Goal: Transaction & Acquisition: Purchase product/service

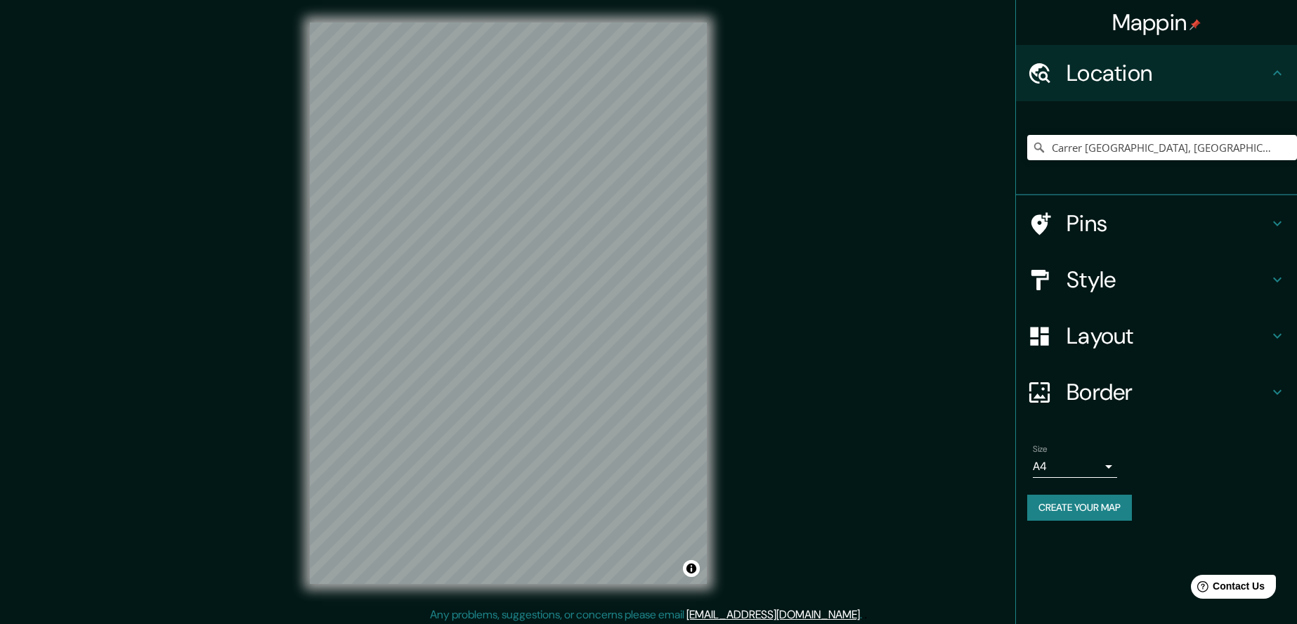
click at [1099, 230] on h4 "Pins" at bounding box center [1168, 223] width 202 height 28
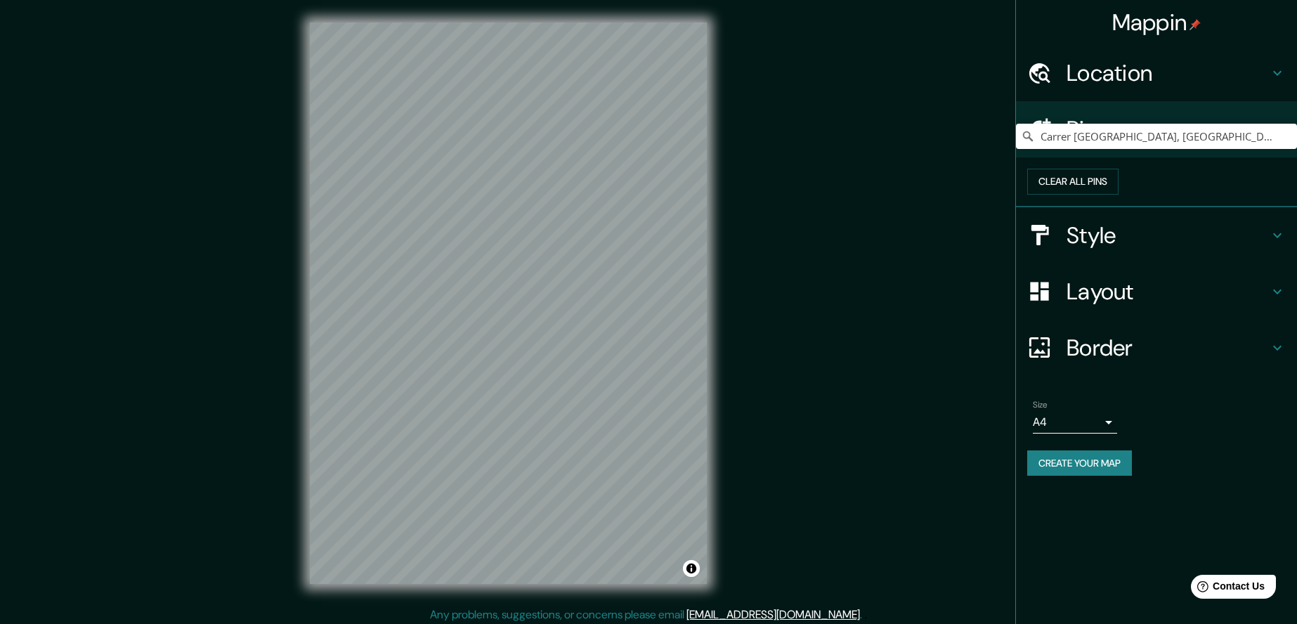
click at [1140, 263] on div "Style" at bounding box center [1156, 235] width 281 height 56
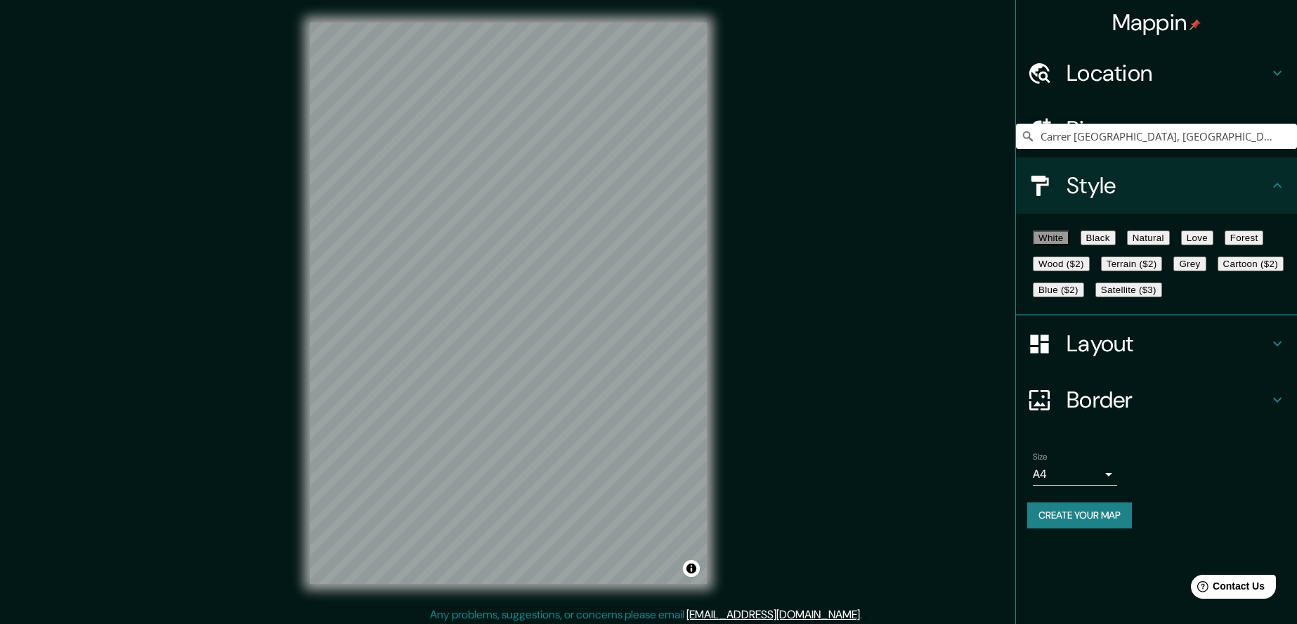
click at [1084, 84] on h4 "Location" at bounding box center [1168, 73] width 202 height 28
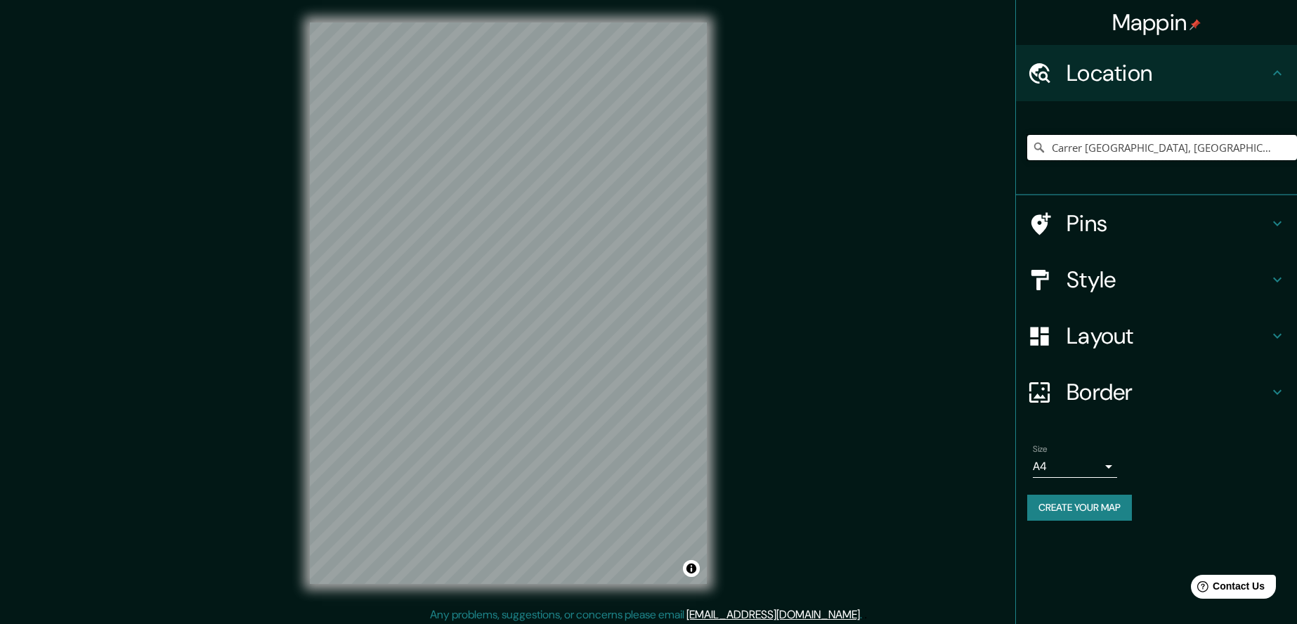
click at [1126, 145] on input "Carrer [GEOGRAPHIC_DATA], [GEOGRAPHIC_DATA], [GEOGRAPHIC_DATA], [GEOGRAPHIC_DAT…" at bounding box center [1162, 147] width 270 height 25
click at [1273, 145] on input "Carrer [GEOGRAPHIC_DATA], [GEOGRAPHIC_DATA], [GEOGRAPHIC_DATA], [GEOGRAPHIC_DAT…" at bounding box center [1162, 147] width 270 height 25
click at [1094, 145] on input "Carrer [GEOGRAPHIC_DATA], [GEOGRAPHIC_DATA], [GEOGRAPHIC_DATA], [GEOGRAPHIC_DAT…" at bounding box center [1162, 147] width 270 height 25
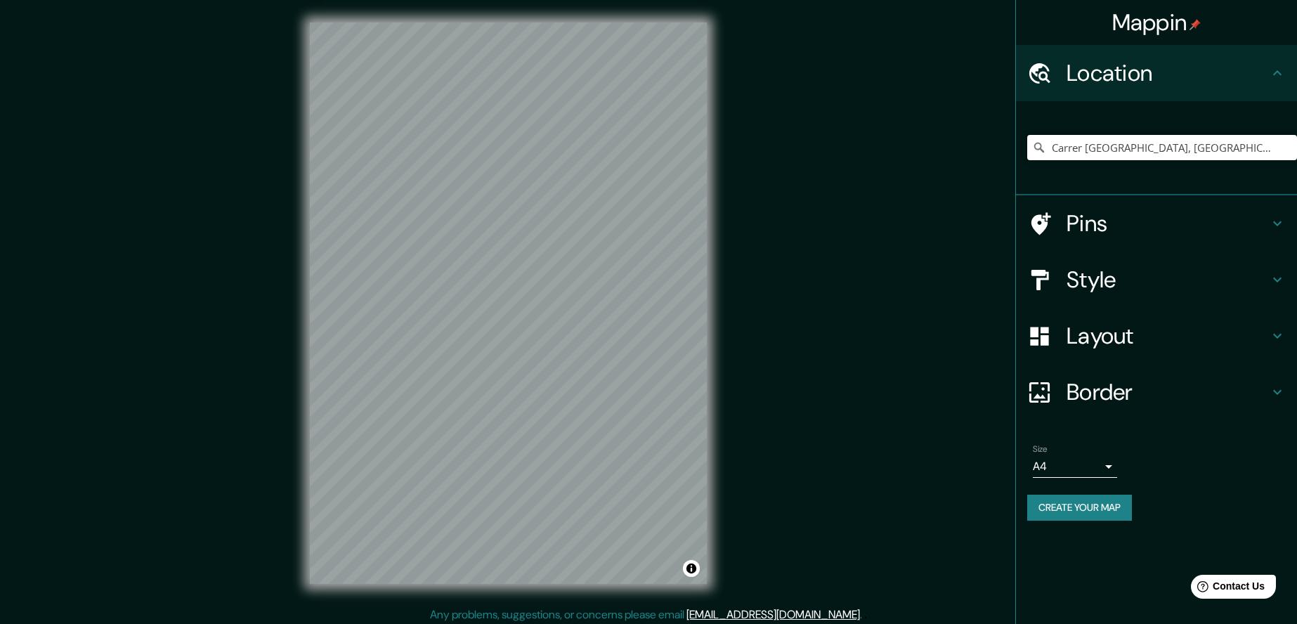
click at [1094, 145] on input "Carrer [GEOGRAPHIC_DATA], [GEOGRAPHIC_DATA], [GEOGRAPHIC_DATA], [GEOGRAPHIC_DAT…" at bounding box center [1162, 147] width 270 height 25
click at [1076, 155] on input "Carrer [GEOGRAPHIC_DATA], [GEOGRAPHIC_DATA], [GEOGRAPHIC_DATA], [GEOGRAPHIC_DAT…" at bounding box center [1162, 147] width 270 height 25
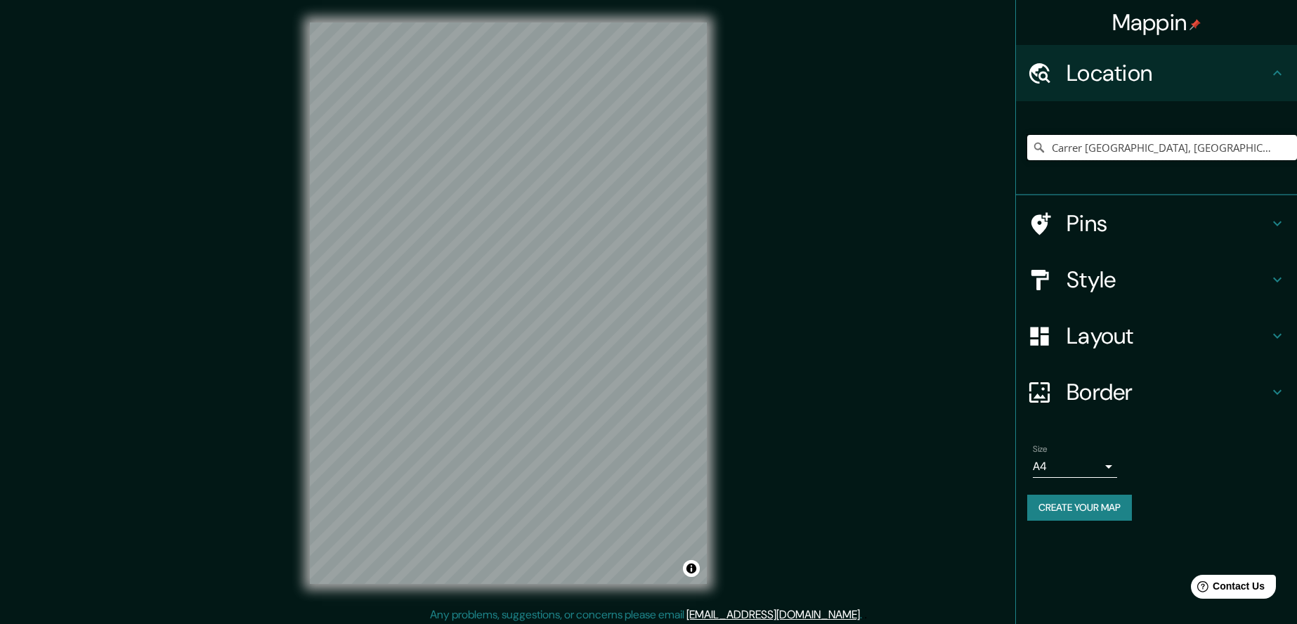
paste input "L'Albornar"
click at [1133, 152] on input "L'Albornar, [GEOGRAPHIC_DATA]" at bounding box center [1162, 147] width 270 height 25
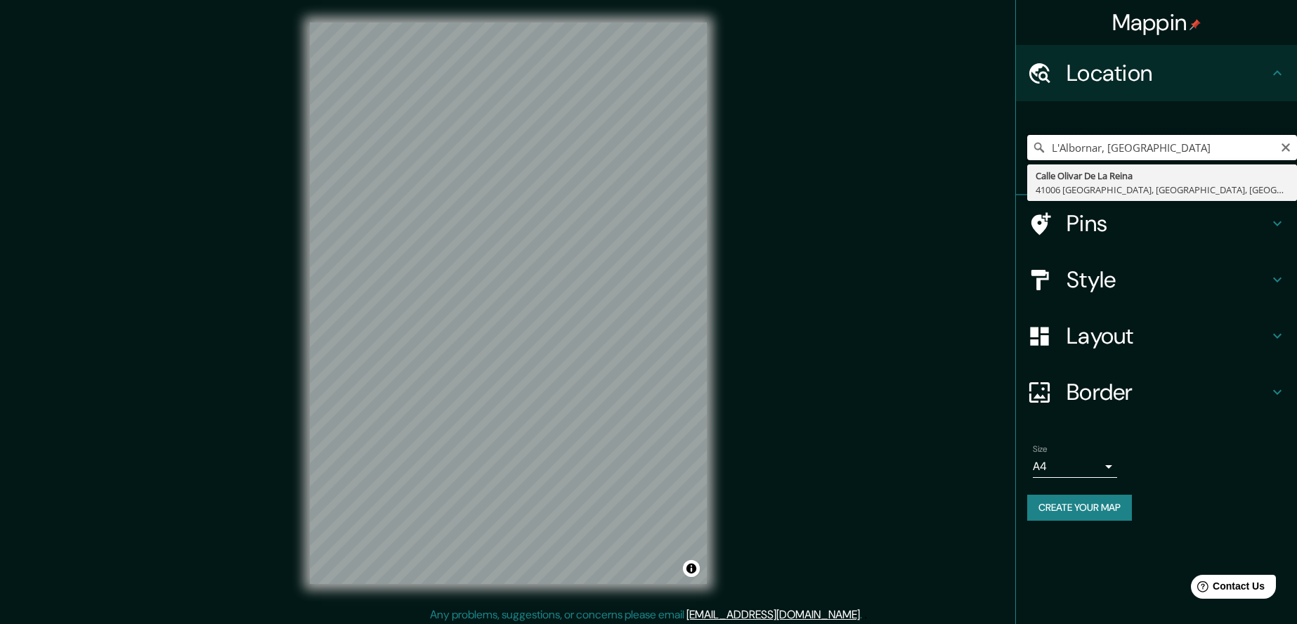
click at [1133, 152] on input "L'Albornar, [GEOGRAPHIC_DATA]" at bounding box center [1162, 147] width 270 height 25
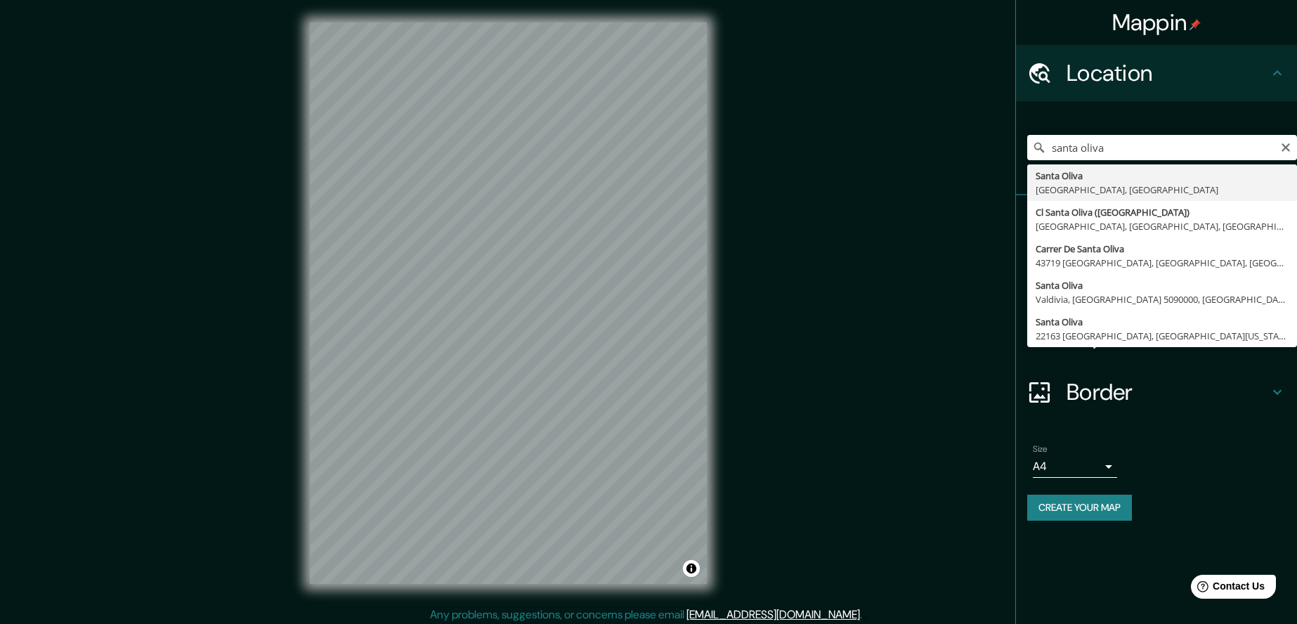
type input "[GEOGRAPHIC_DATA], [GEOGRAPHIC_DATA], [GEOGRAPHIC_DATA]"
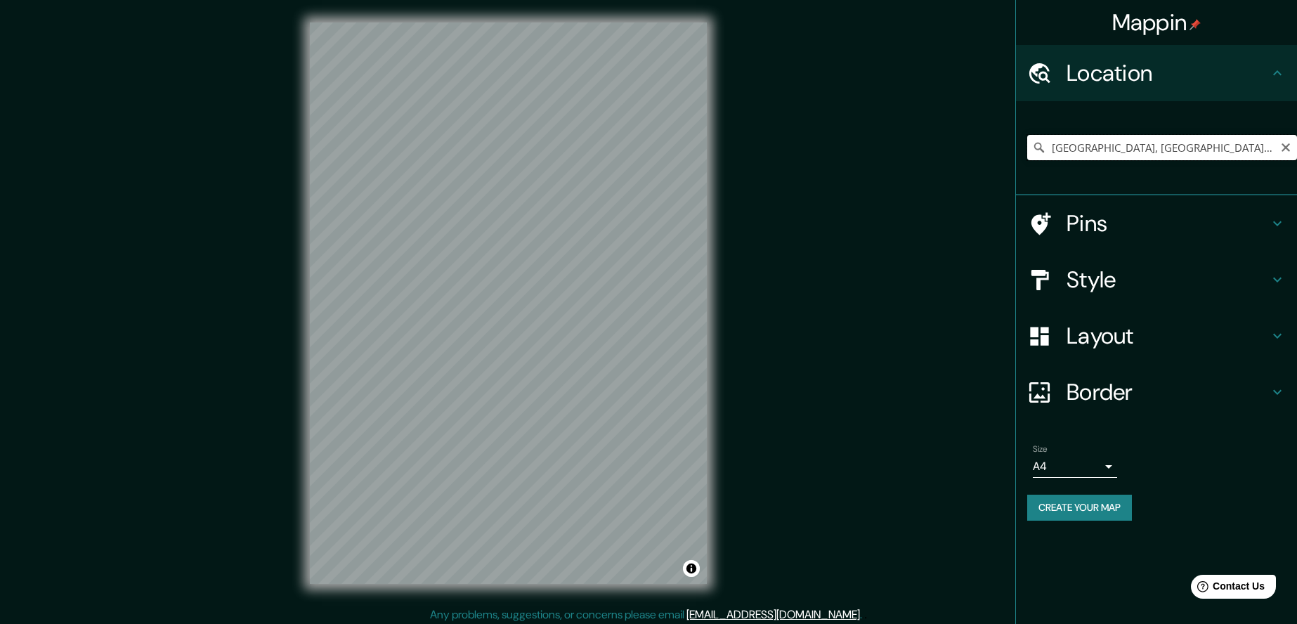
click at [1089, 143] on input "[GEOGRAPHIC_DATA], [GEOGRAPHIC_DATA], [GEOGRAPHIC_DATA]" at bounding box center [1162, 147] width 270 height 25
click at [1105, 236] on h4 "Pins" at bounding box center [1168, 223] width 202 height 28
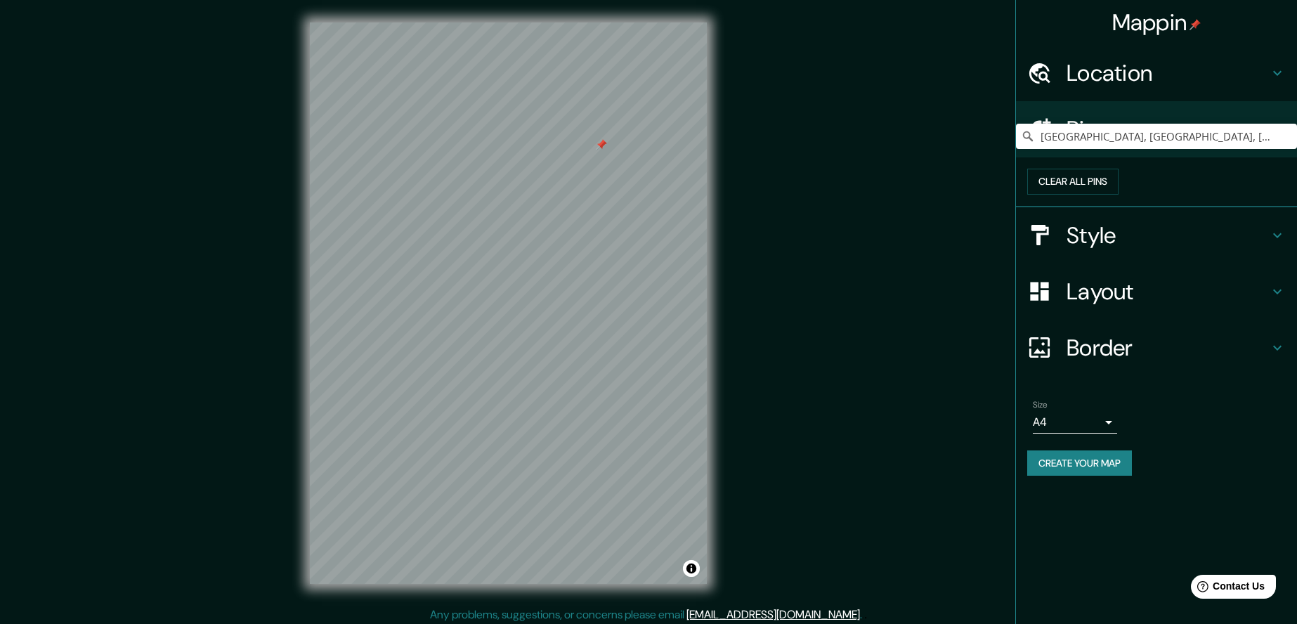
drag, startPoint x: 263, startPoint y: 257, endPoint x: 601, endPoint y: 145, distance: 356.6
click at [601, 145] on div at bounding box center [601, 144] width 11 height 11
click at [1119, 190] on button "Clear all pins" at bounding box center [1072, 182] width 91 height 26
click at [1119, 195] on button "Clear all pins" at bounding box center [1072, 182] width 91 height 26
click at [1270, 123] on icon at bounding box center [1277, 129] width 17 height 17
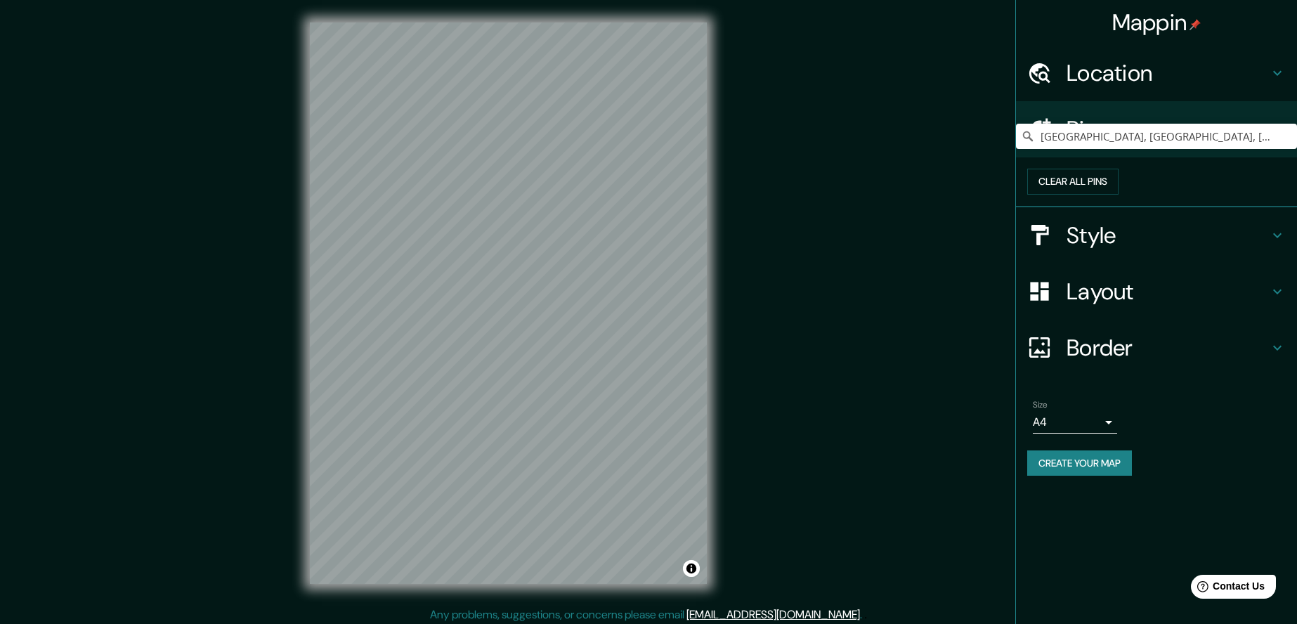
click at [1085, 76] on h4 "Location" at bounding box center [1168, 73] width 202 height 28
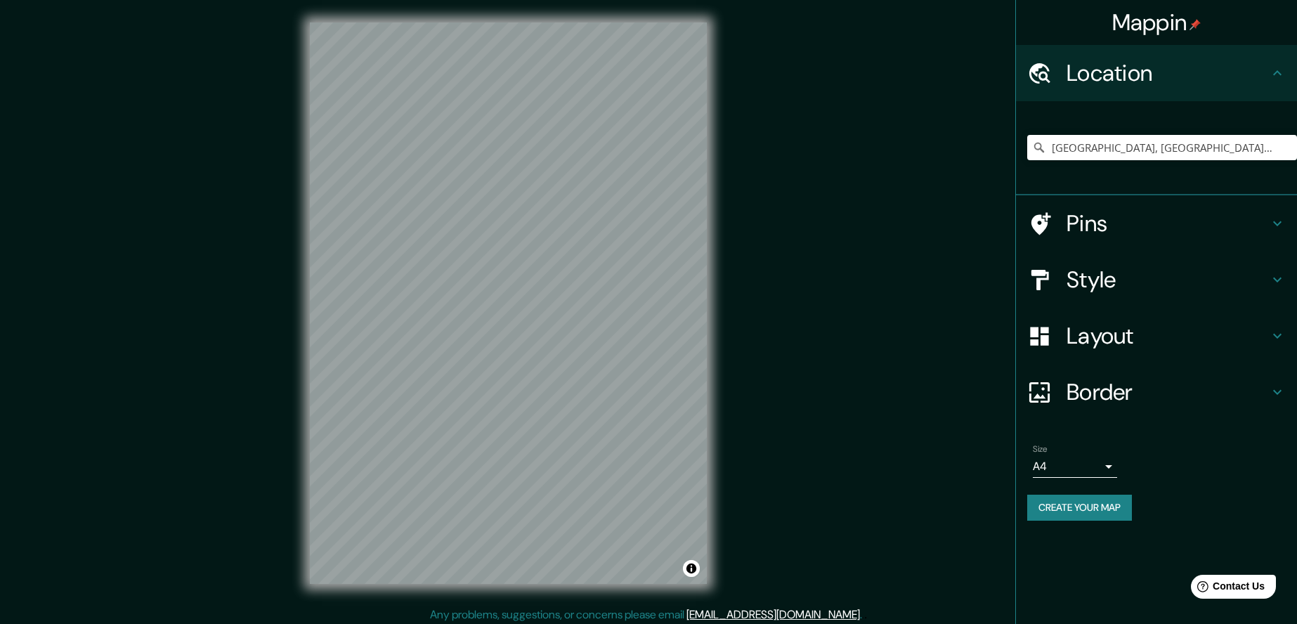
click at [1130, 277] on h4 "Style" at bounding box center [1168, 280] width 202 height 28
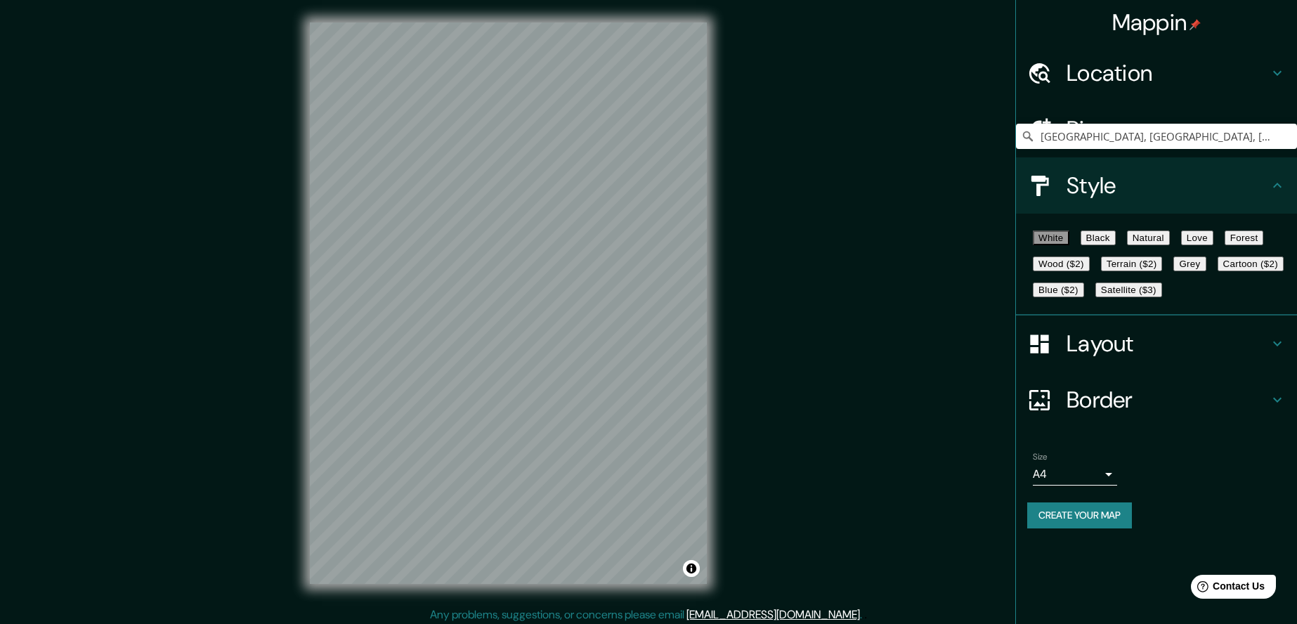
click at [1057, 238] on button "White" at bounding box center [1051, 237] width 37 height 15
click at [1116, 239] on button "Black" at bounding box center [1098, 237] width 35 height 15
click at [1067, 240] on button "White" at bounding box center [1051, 237] width 37 height 15
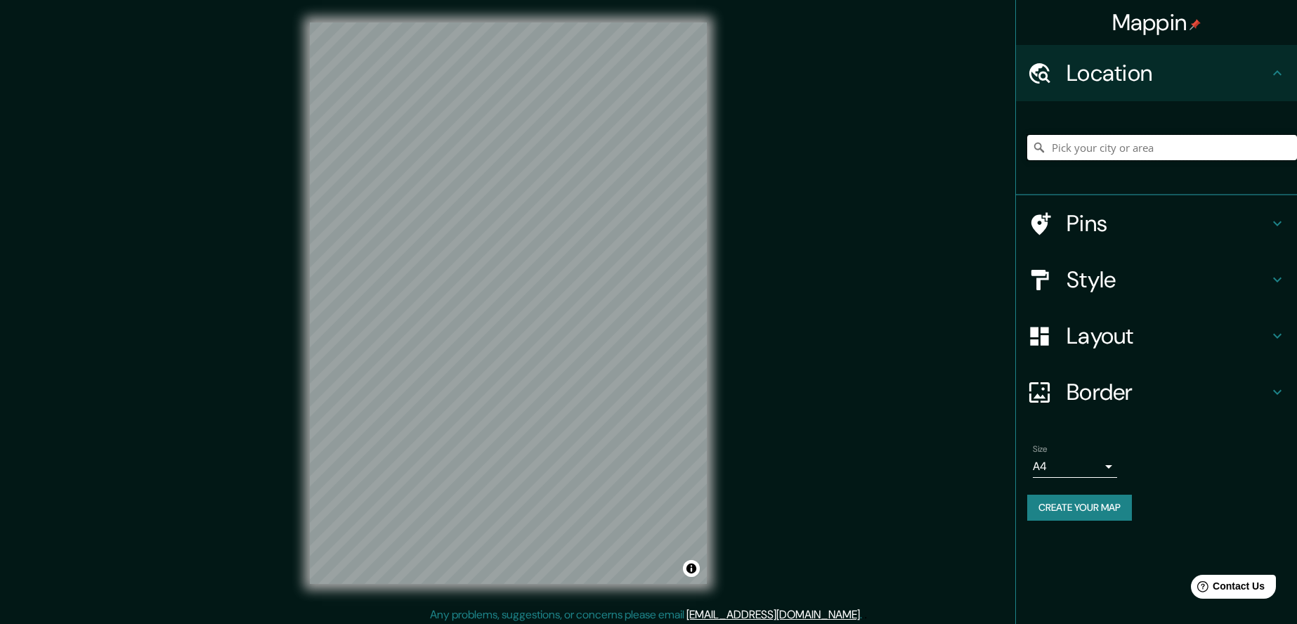
click at [1187, 159] on input "Pick your city or area" at bounding box center [1162, 147] width 270 height 25
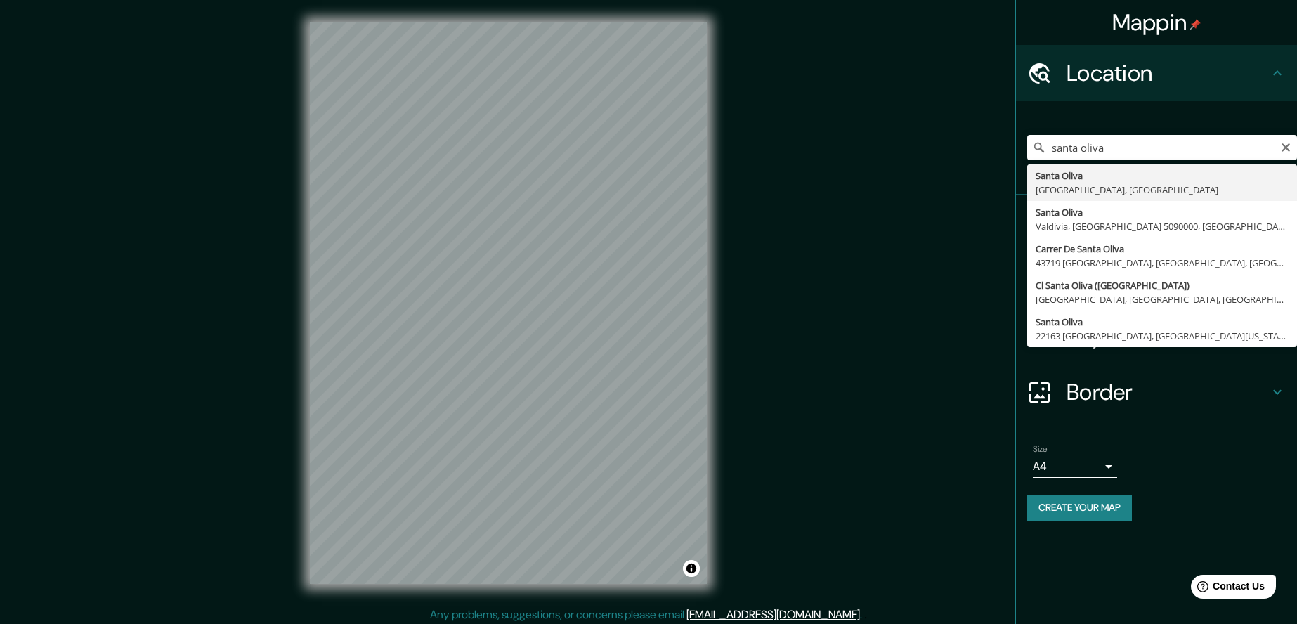
type input "[GEOGRAPHIC_DATA], [GEOGRAPHIC_DATA], [GEOGRAPHIC_DATA]"
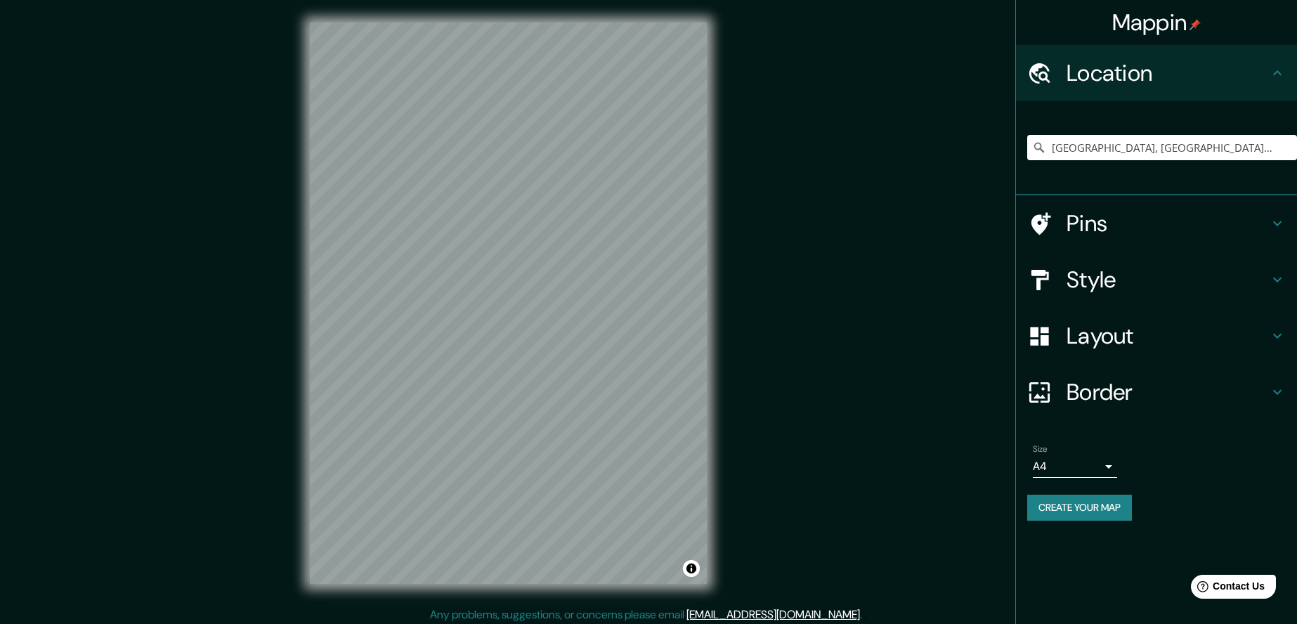
click at [1282, 160] on div "[GEOGRAPHIC_DATA], [GEOGRAPHIC_DATA], [GEOGRAPHIC_DATA]" at bounding box center [1162, 147] width 270 height 70
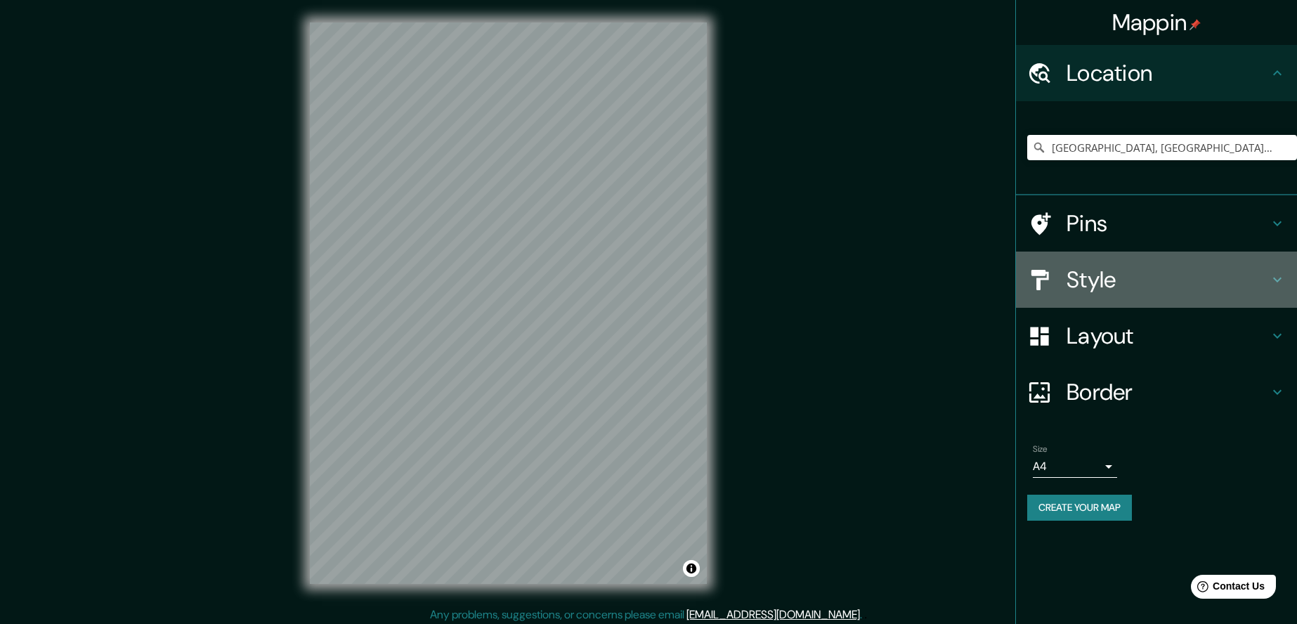
click at [1104, 273] on h4 "Style" at bounding box center [1168, 280] width 202 height 28
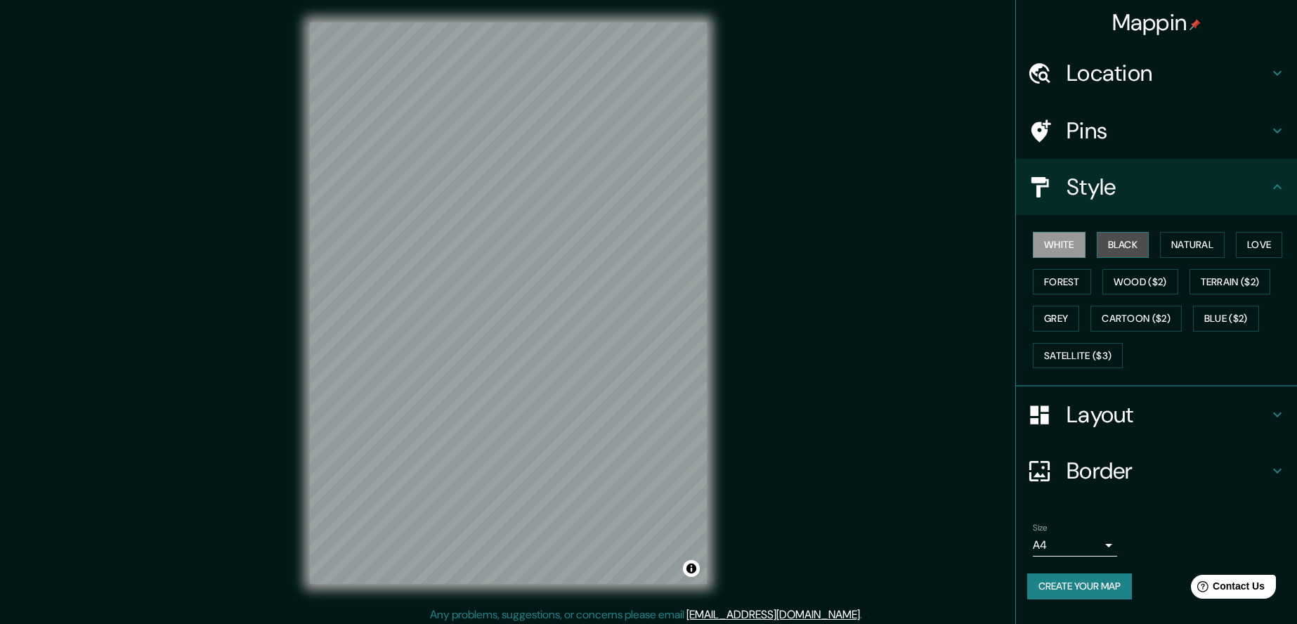
click at [1112, 246] on button "Black" at bounding box center [1123, 245] width 53 height 26
click at [1048, 247] on button "White" at bounding box center [1059, 245] width 53 height 26
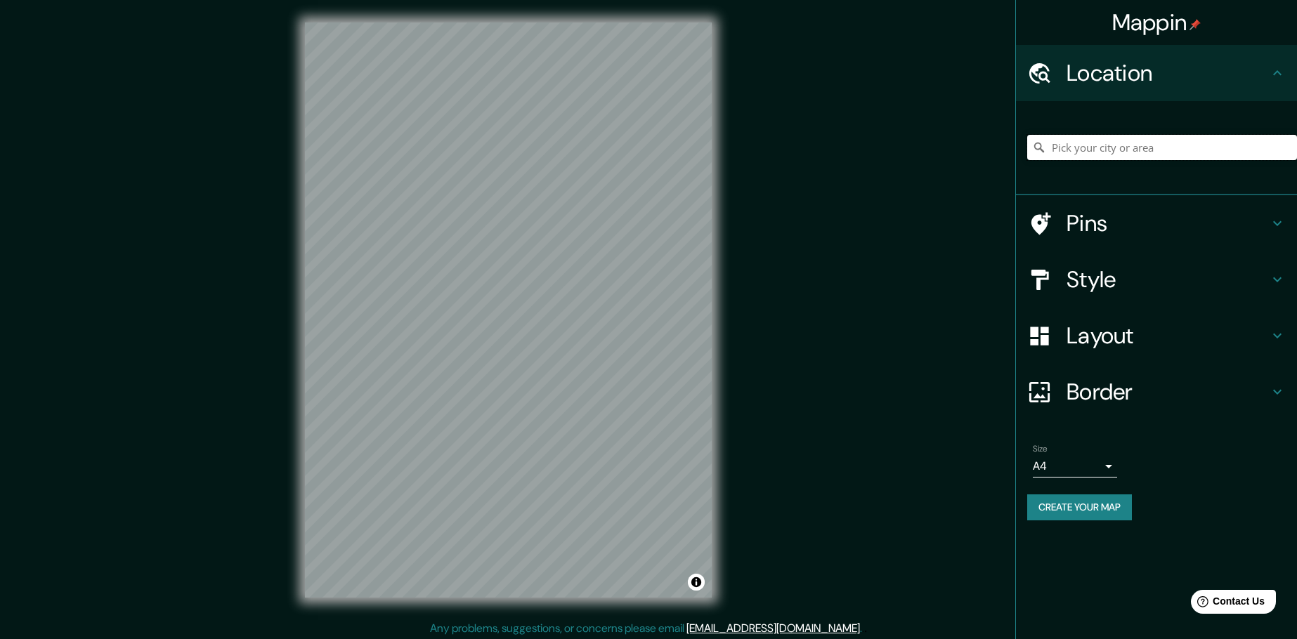
click at [1238, 143] on input "Pick your city or area" at bounding box center [1162, 147] width 270 height 25
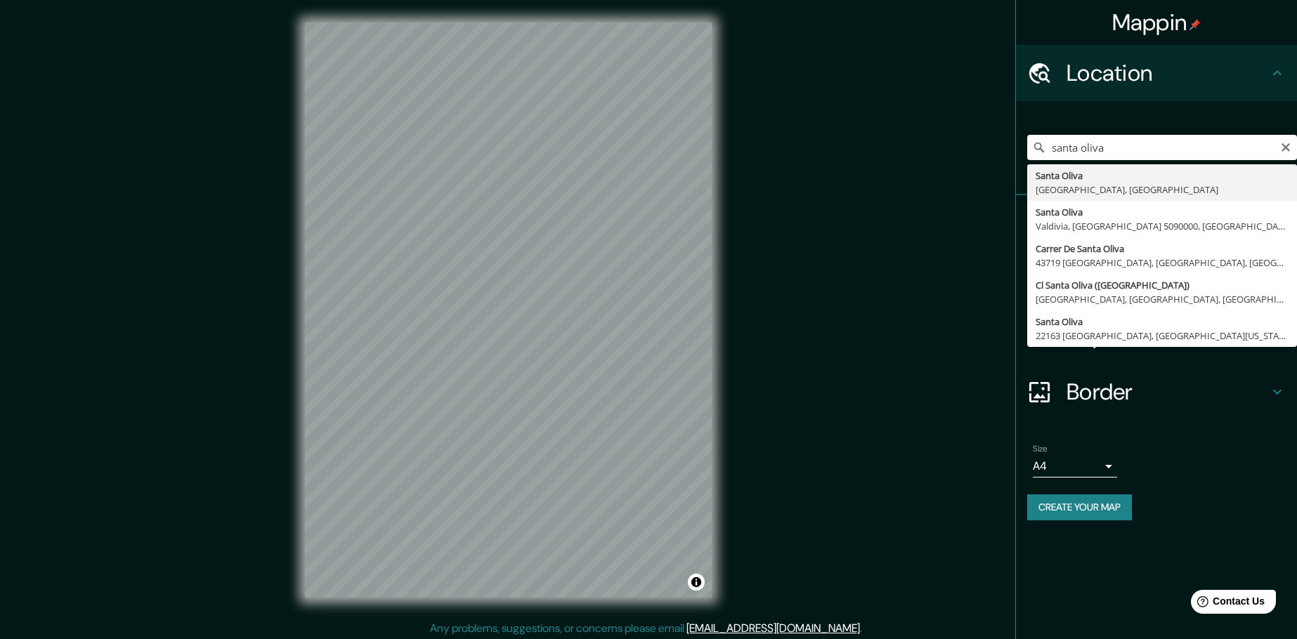
type input "[GEOGRAPHIC_DATA], [GEOGRAPHIC_DATA], [GEOGRAPHIC_DATA]"
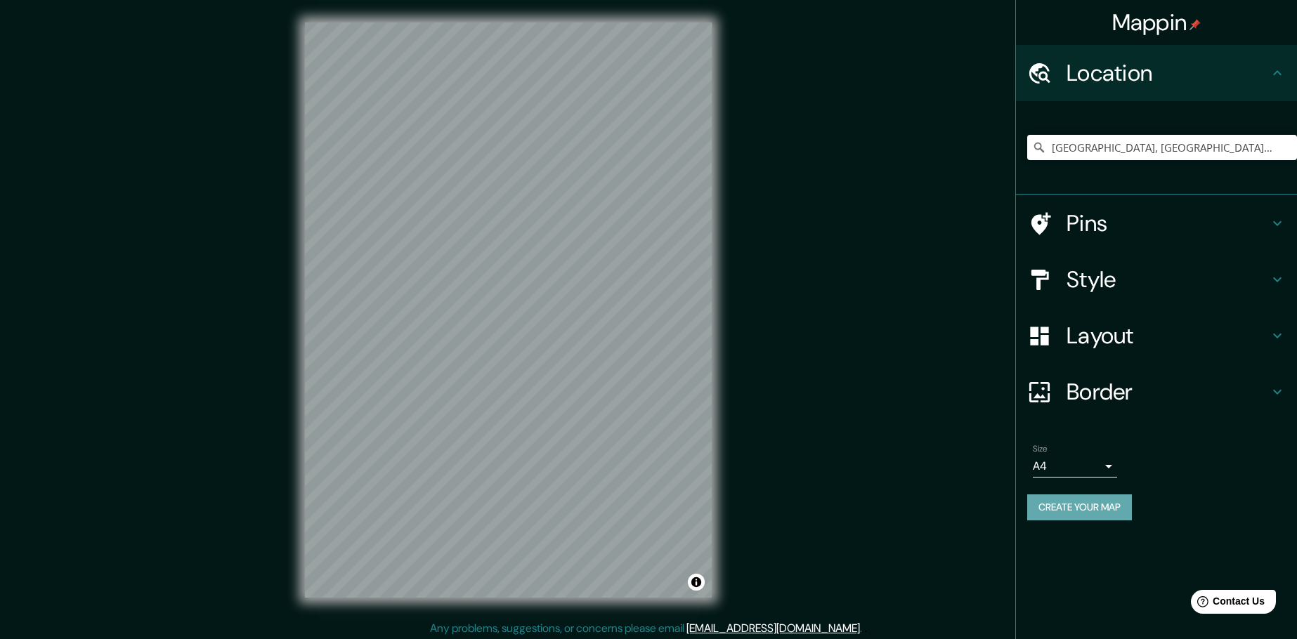
click at [1070, 504] on button "Create your map" at bounding box center [1079, 508] width 105 height 26
click at [1198, 146] on input "[GEOGRAPHIC_DATA], [GEOGRAPHIC_DATA], [GEOGRAPHIC_DATA]" at bounding box center [1162, 147] width 270 height 25
click at [1282, 148] on input "[GEOGRAPHIC_DATA], [GEOGRAPHIC_DATA], [GEOGRAPHIC_DATA]" at bounding box center [1162, 147] width 270 height 25
drag, startPoint x: 1280, startPoint y: 147, endPoint x: 1167, endPoint y: 152, distance: 113.3
click at [1167, 152] on input "[GEOGRAPHIC_DATA], [GEOGRAPHIC_DATA], [GEOGRAPHIC_DATA]" at bounding box center [1162, 147] width 270 height 25
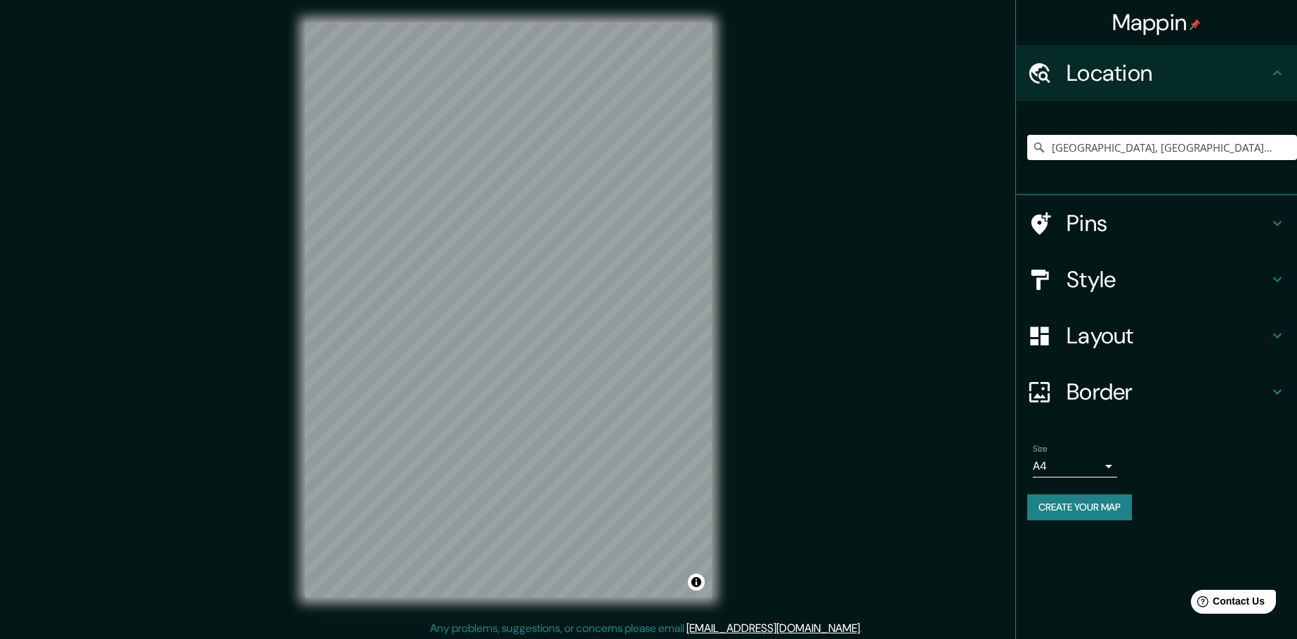
click at [1167, 152] on input "[GEOGRAPHIC_DATA], [GEOGRAPHIC_DATA], [GEOGRAPHIC_DATA]" at bounding box center [1162, 147] width 270 height 25
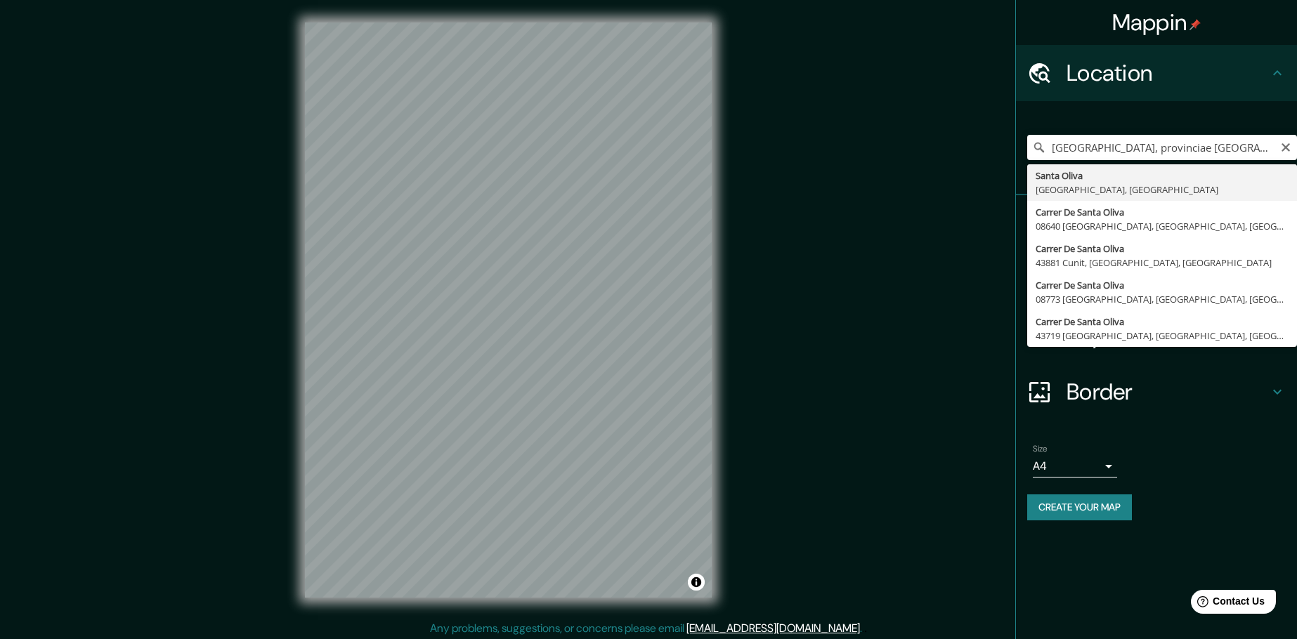
type input "[GEOGRAPHIC_DATA], [GEOGRAPHIC_DATA], [GEOGRAPHIC_DATA]"
